Goal: Use online tool/utility: Utilize a website feature to perform a specific function

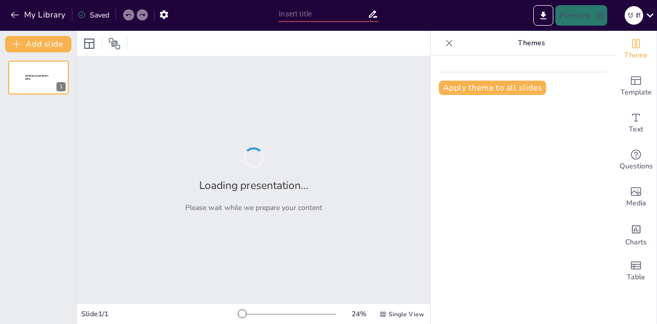
type input "The Role of Effective Communication in Team Dynamics"
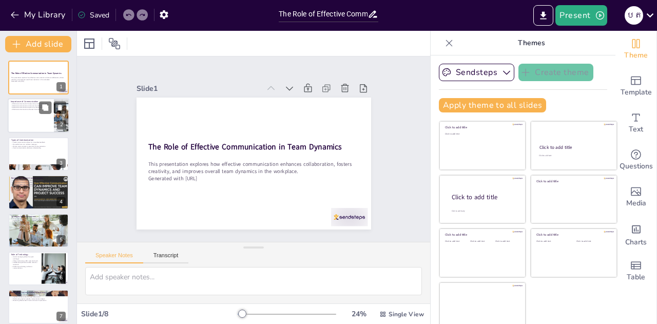
click at [32, 124] on div at bounding box center [39, 116] width 62 height 35
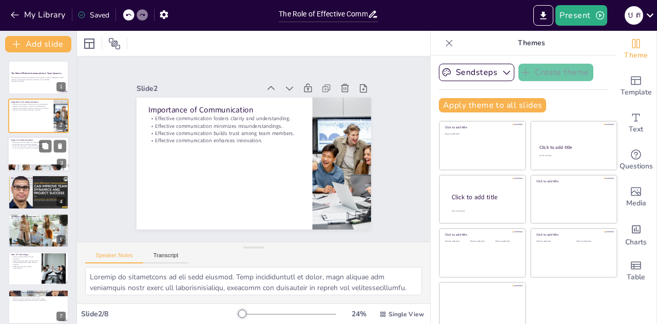
click at [26, 160] on div at bounding box center [39, 153] width 62 height 35
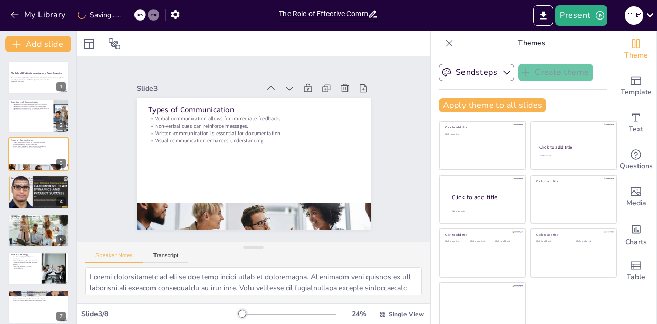
click at [39, 212] on div "The Role of Effective Communication in Team Dynamics This presentation explores…" at bounding box center [38, 211] width 76 height 301
click at [40, 193] on div at bounding box center [39, 191] width 62 height 35
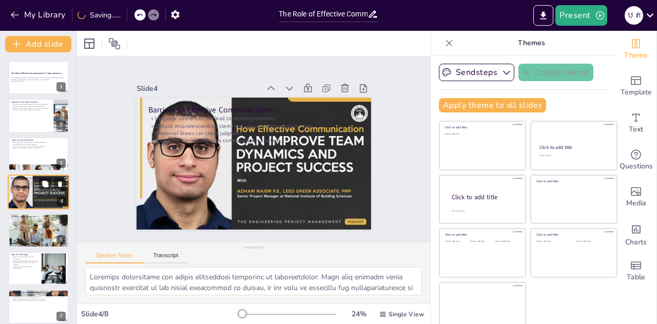
scroll to position [4, 0]
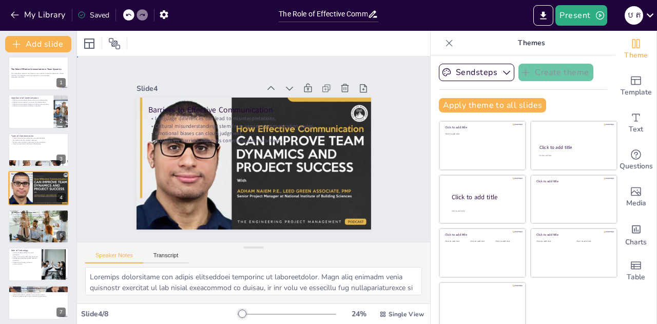
click at [392, 188] on div "Slide 1 The Role of Effective Communication in Team Dynamics This presentation …" at bounding box center [253, 149] width 313 height 398
click at [38, 217] on p "Open-ended questions encourage discussion." at bounding box center [38, 218] width 55 height 2
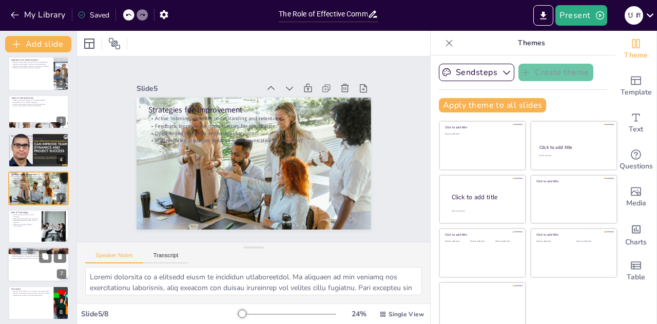
click at [29, 253] on p "Regular surveys provide valuable insights." at bounding box center [38, 252] width 55 height 2
type textarea "Conducting regular surveys is an effective way to gauge team members' perceptio…"
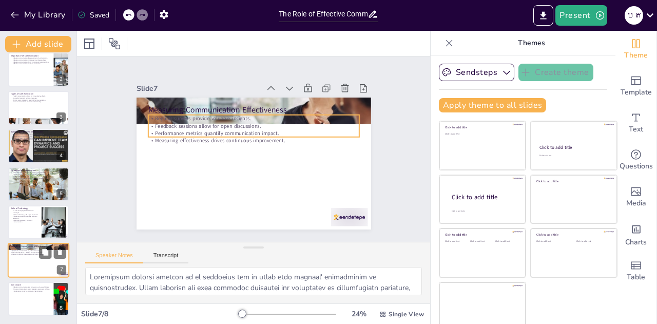
scroll to position [5, 0]
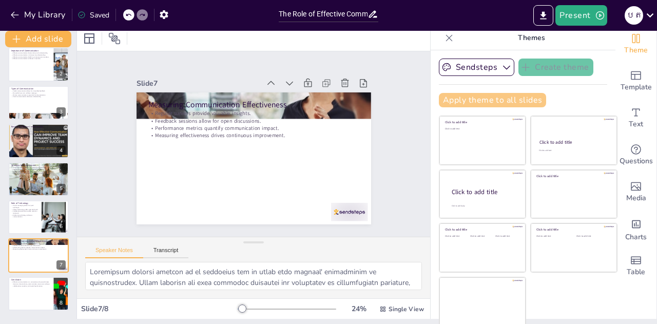
click at [480, 96] on button "Apply theme to all slides" at bounding box center [492, 100] width 107 height 14
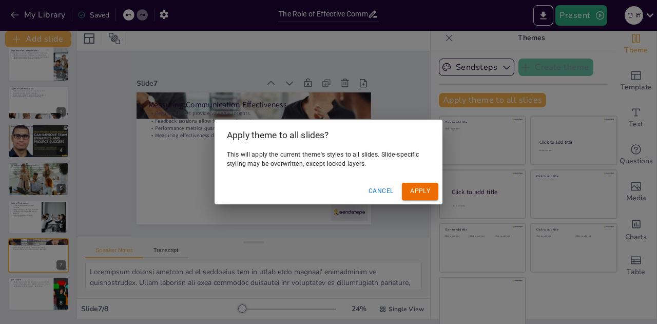
click at [416, 190] on button "Apply" at bounding box center [420, 191] width 36 height 17
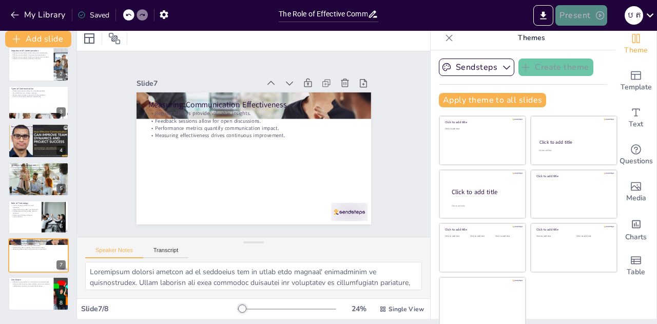
click at [590, 17] on button "Present" at bounding box center [580, 15] width 51 height 21
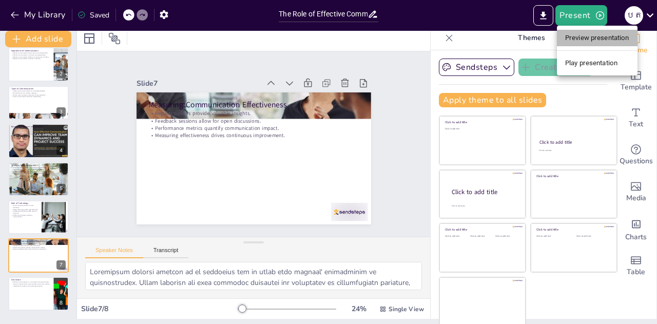
click at [584, 44] on li "Preview presentation" at bounding box center [597, 38] width 81 height 16
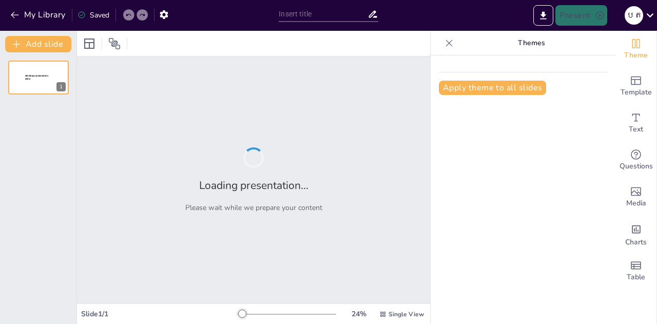
type input "The Role of Effective Communication in Team Dynamics"
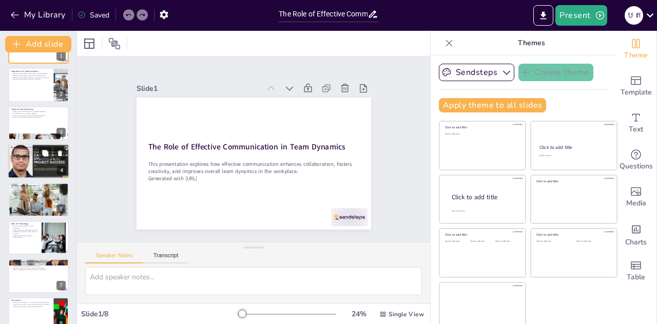
scroll to position [46, 0]
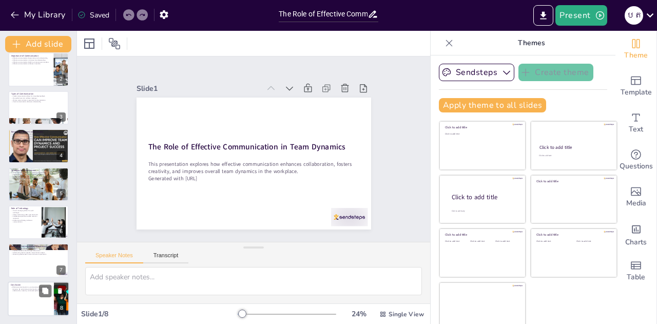
click at [35, 310] on div at bounding box center [39, 298] width 62 height 35
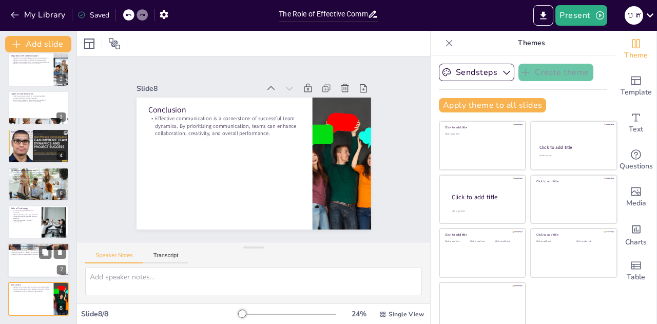
click at [40, 261] on div at bounding box center [39, 260] width 62 height 35
type textarea "Conducting regular surveys is an effective way to gauge team members' perceptio…"
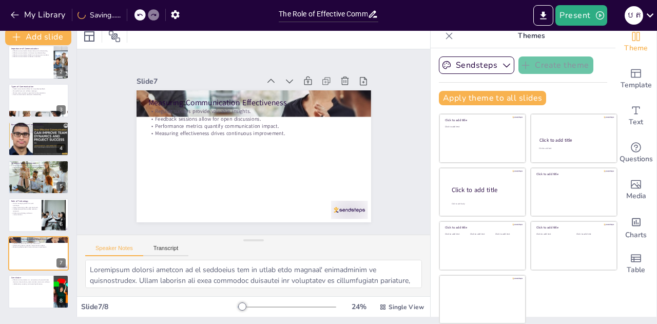
scroll to position [5, 0]
